Goal: Register for event/course

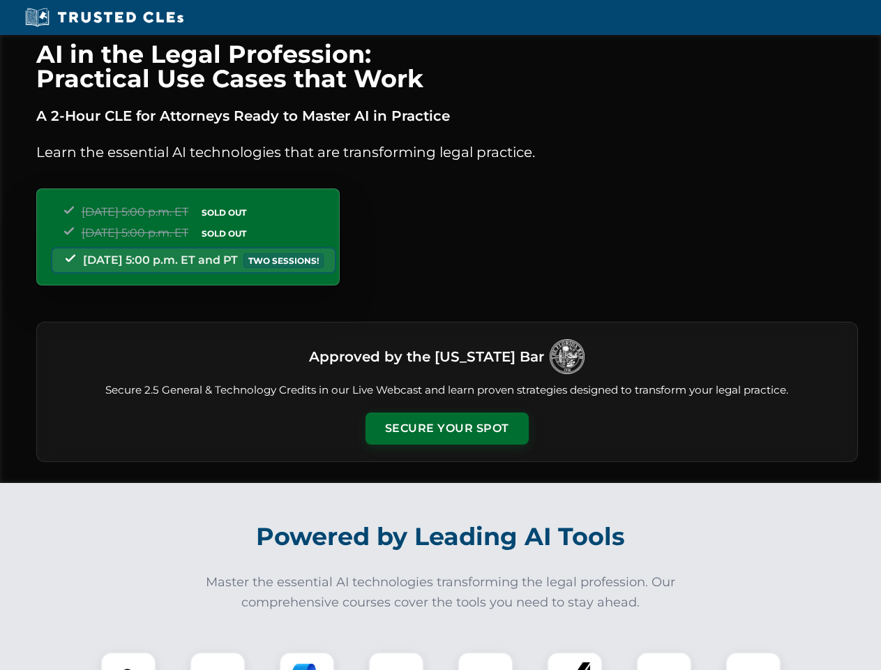
click at [446, 428] on button "Secure Your Spot" at bounding box center [446, 428] width 163 height 32
click at [128, 660] on img at bounding box center [128, 679] width 40 height 40
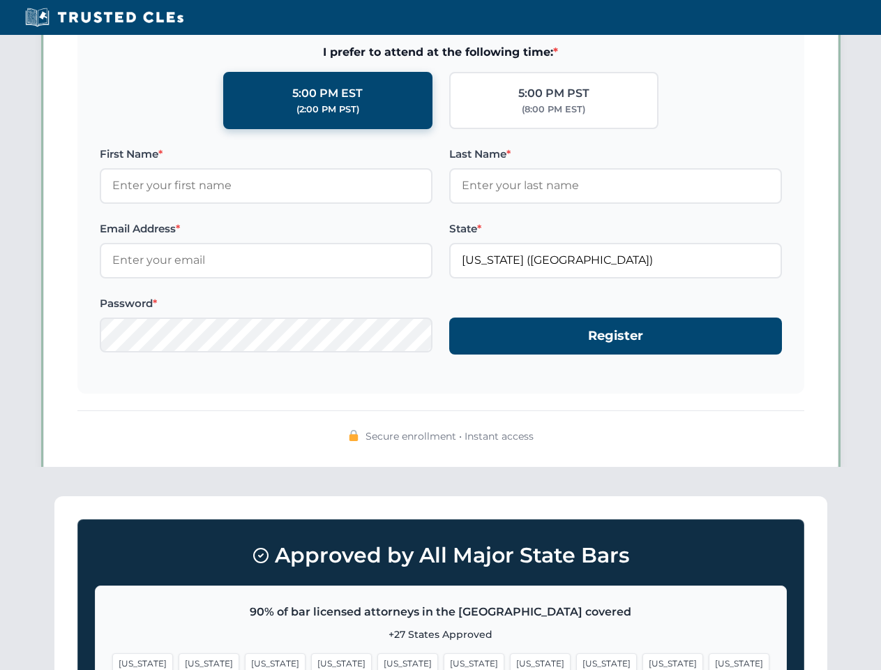
click at [510, 660] on span "[US_STATE]" at bounding box center [540, 663] width 61 height 20
click at [642, 660] on span "[US_STATE]" at bounding box center [672, 663] width 61 height 20
